Goal: Task Accomplishment & Management: Use online tool/utility

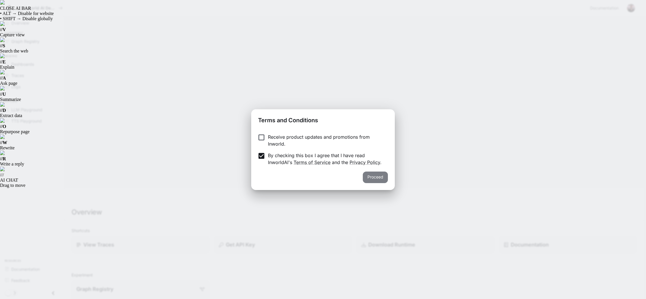
click at [374, 178] on button "Proceed" at bounding box center [375, 178] width 25 height 12
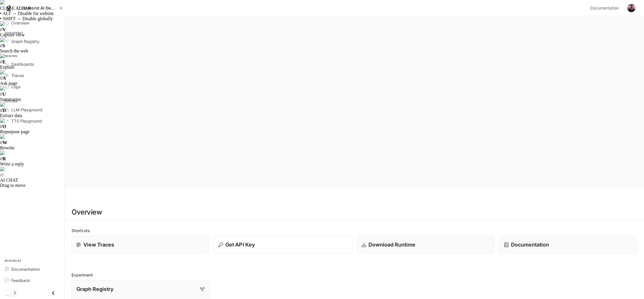
click at [254, 241] on p "Get API Key" at bounding box center [239, 245] width 29 height 8
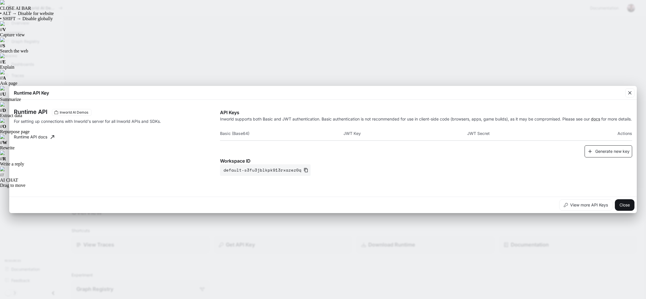
click at [604, 153] on button "Generate new key" at bounding box center [609, 151] width 48 height 12
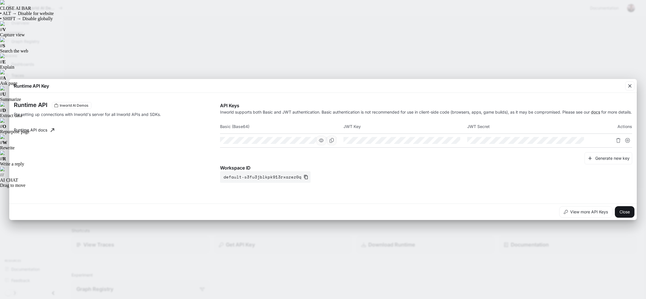
click at [320, 143] on icon "button" at bounding box center [321, 140] width 5 height 5
click at [332, 143] on icon "Copy Basic (Base64)" at bounding box center [332, 140] width 5 height 5
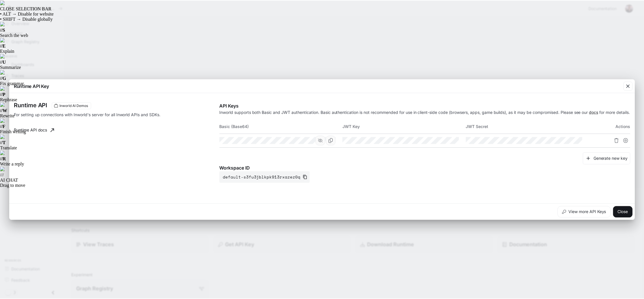
scroll to position [0, 256]
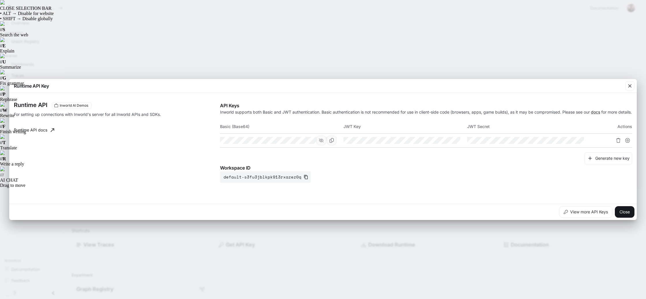
click at [360, 144] on tr at bounding box center [426, 141] width 412 height 14
click at [583, 216] on button "View more API Keys" at bounding box center [585, 212] width 53 height 12
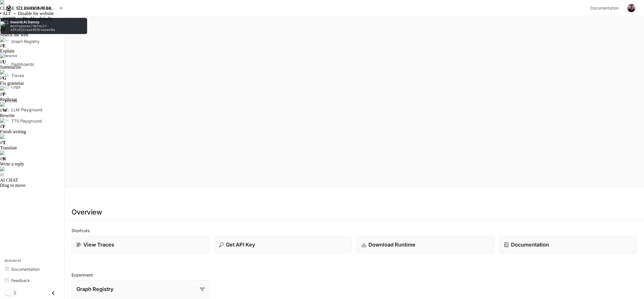
click at [21, 24] on p "workspaces/default-s3fu3jblkpk913rxazez0q" at bounding box center [46, 28] width 73 height 8
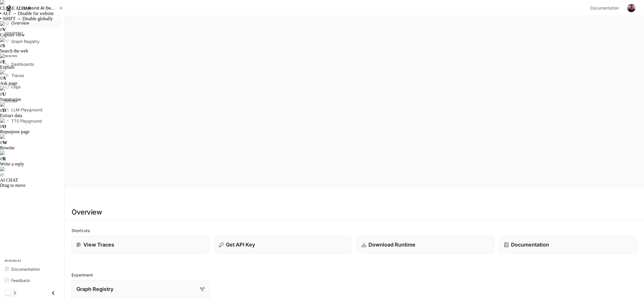
click at [25, 22] on span "Overview" at bounding box center [20, 23] width 18 height 6
click at [34, 5] on button "Inworld AI Demos" at bounding box center [40, 8] width 50 height 12
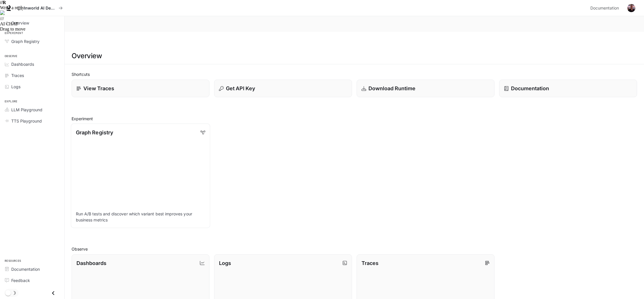
scroll to position [164, 0]
